Goal: Find specific page/section: Find specific page/section

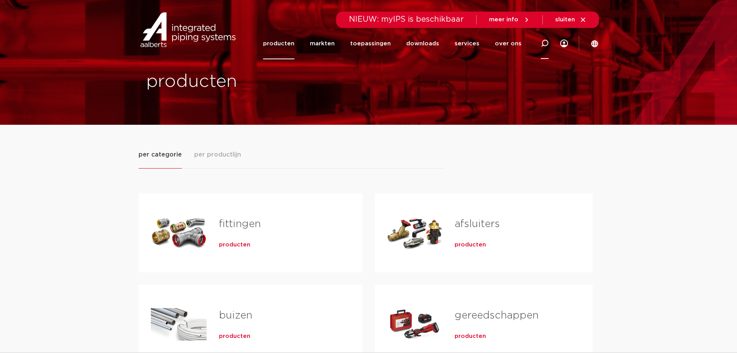
click at [547, 45] on icon at bounding box center [544, 43] width 9 height 9
paste input "846881"
type input "846881"
click button "Zoeken" at bounding box center [0, 0] width 0 height 0
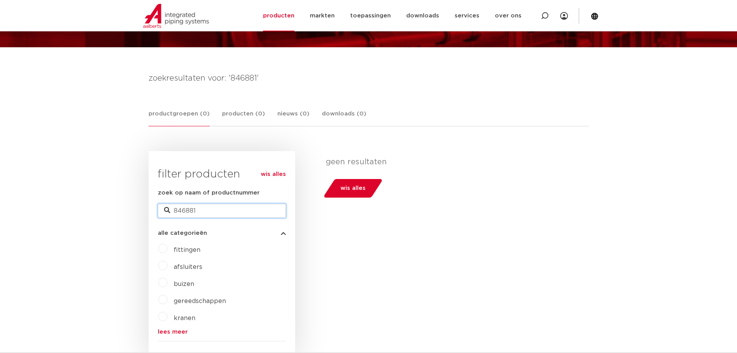
click at [173, 212] on input "846881" at bounding box center [222, 211] width 128 height 14
click at [233, 212] on input "0846881" at bounding box center [222, 211] width 128 height 14
type input "0846881"
drag, startPoint x: 218, startPoint y: 211, endPoint x: 171, endPoint y: 206, distance: 46.6
click at [171, 206] on input "0846881" at bounding box center [222, 211] width 128 height 14
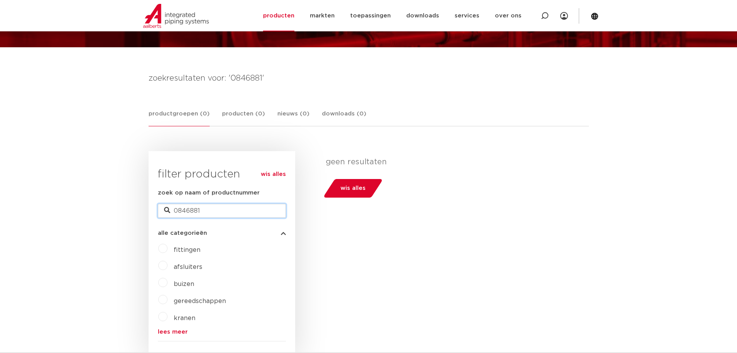
click at [207, 210] on input "0846881" at bounding box center [222, 211] width 128 height 14
